Goal: Transaction & Acquisition: Obtain resource

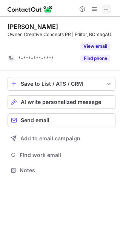
scroll to position [153, 120]
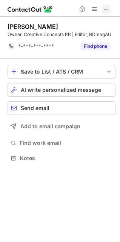
click at [103, 11] on button at bounding box center [106, 9] width 9 height 9
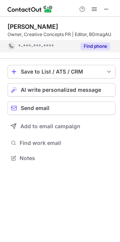
drag, startPoint x: 106, startPoint y: 9, endPoint x: 31, endPoint y: 49, distance: 84.9
click at [105, 9] on span at bounding box center [107, 9] width 6 height 6
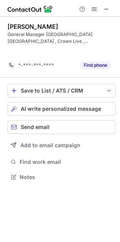
scroll to position [159, 120]
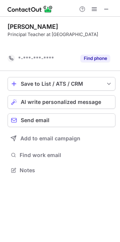
scroll to position [153, 120]
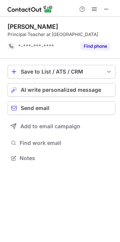
click at [101, 11] on div at bounding box center [95, 9] width 36 height 9
click at [105, 10] on span at bounding box center [107, 9] width 6 height 6
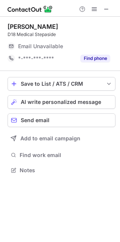
scroll to position [165, 120]
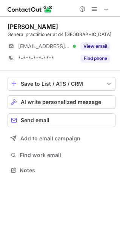
scroll to position [165, 120]
click at [102, 9] on div at bounding box center [95, 9] width 36 height 9
click at [106, 9] on span at bounding box center [107, 9] width 6 height 6
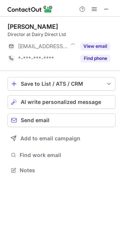
scroll to position [165, 120]
click at [105, 9] on span at bounding box center [107, 9] width 6 height 6
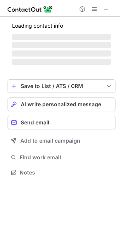
scroll to position [165, 120]
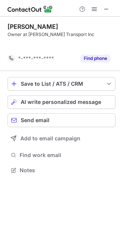
scroll to position [153, 120]
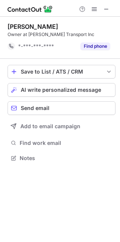
click at [101, 9] on div "Help & Support" at bounding box center [95, 9] width 36 height 9
click at [103, 10] on button at bounding box center [106, 9] width 9 height 9
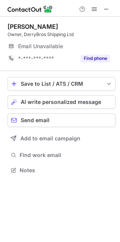
scroll to position [165, 120]
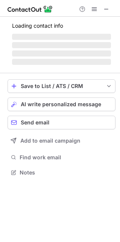
scroll to position [165, 120]
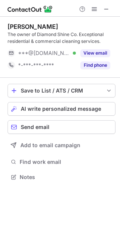
scroll to position [172, 120]
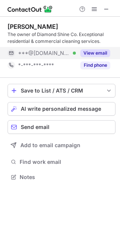
click at [96, 52] on button "View email" at bounding box center [96, 53] width 30 height 8
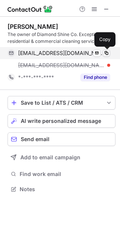
click at [109, 55] on span at bounding box center [107, 53] width 6 height 6
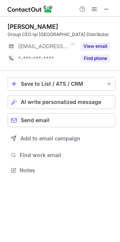
scroll to position [165, 120]
click at [100, 6] on div at bounding box center [95, 9] width 36 height 9
click at [106, 11] on span at bounding box center [107, 9] width 6 height 6
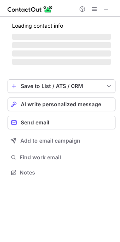
scroll to position [165, 120]
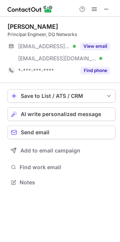
click at [101, 10] on div at bounding box center [95, 9] width 36 height 9
click at [102, 10] on button at bounding box center [106, 9] width 9 height 9
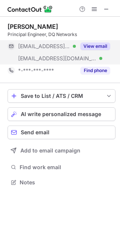
click at [103, 50] on div "View email" at bounding box center [93, 46] width 34 height 12
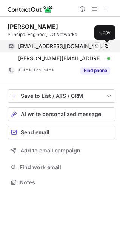
click at [107, 47] on span at bounding box center [107, 46] width 6 height 6
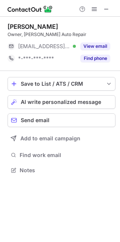
scroll to position [165, 120]
